Goal: Task Accomplishment & Management: Complete application form

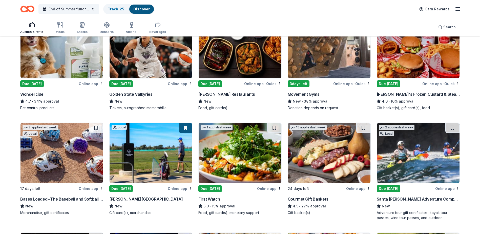
scroll to position [317, 0]
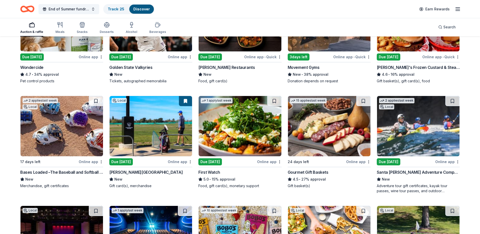
click at [335, 129] on img at bounding box center [329, 126] width 82 height 60
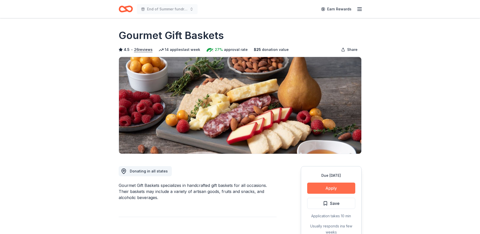
click at [333, 188] on button "Apply" at bounding box center [331, 187] width 48 height 11
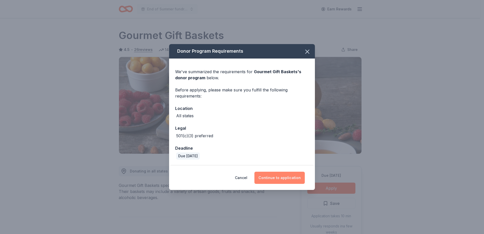
click at [279, 174] on button "Continue to application" at bounding box center [279, 177] width 50 height 12
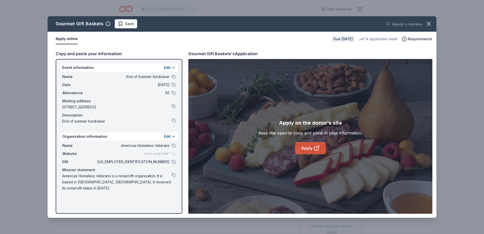
click at [311, 147] on link "Apply" at bounding box center [310, 148] width 31 height 12
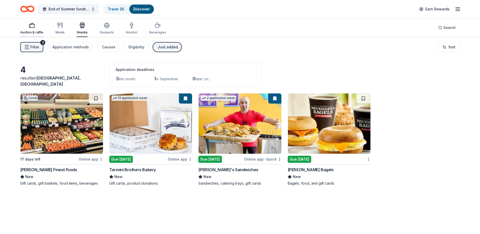
click at [34, 29] on div "Auction & raffle" at bounding box center [31, 28] width 23 height 12
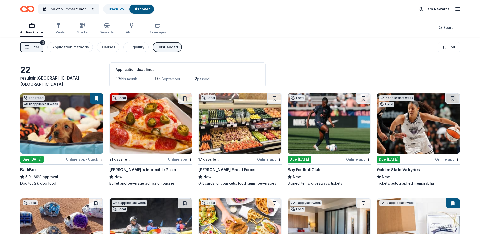
click at [98, 97] on button at bounding box center [96, 98] width 13 height 10
click at [97, 98] on button at bounding box center [96, 98] width 13 height 10
click at [93, 100] on button at bounding box center [96, 98] width 13 height 10
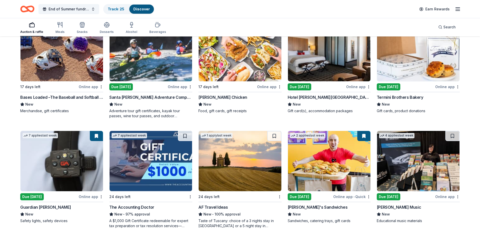
scroll to position [126, 0]
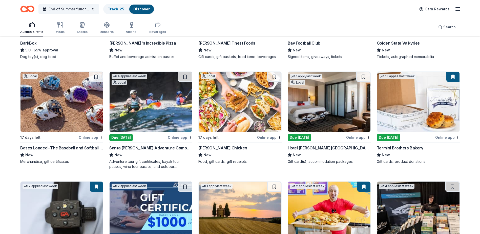
click at [136, 103] on img at bounding box center [151, 102] width 82 height 60
click at [183, 77] on button at bounding box center [185, 77] width 14 height 10
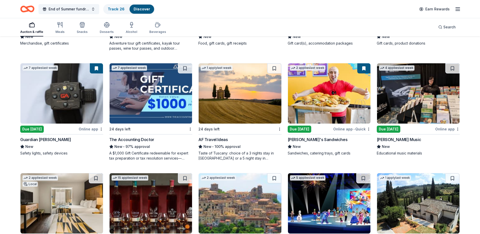
scroll to position [253, 0]
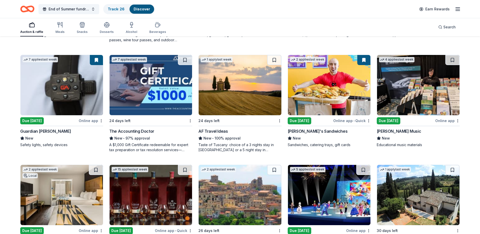
click at [416, 98] on img at bounding box center [418, 85] width 82 height 60
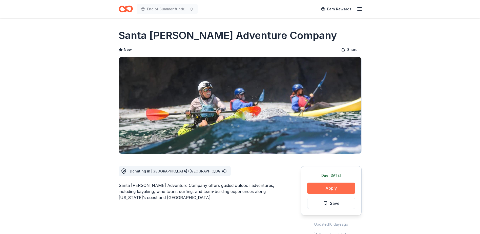
click at [332, 187] on button "Apply" at bounding box center [331, 187] width 48 height 11
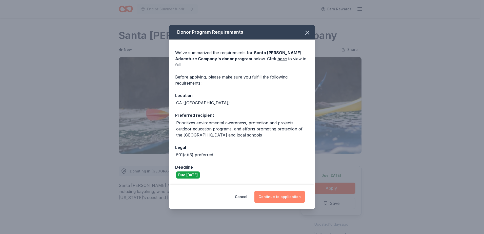
click at [283, 192] on button "Continue to application" at bounding box center [279, 196] width 50 height 12
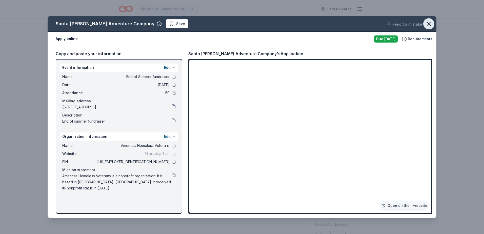
click at [426, 23] on icon "button" at bounding box center [428, 23] width 7 height 7
